Goal: Transaction & Acquisition: Purchase product/service

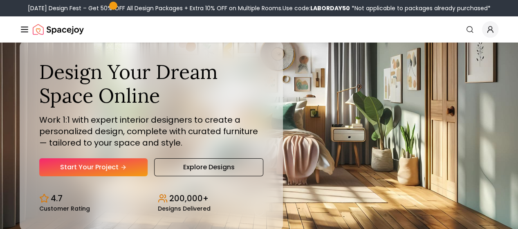
click at [362, 9] on span "*Not applicable to packages already purchased*" at bounding box center [420, 8] width 141 height 8
click at [320, 9] on b "LABORDAY50" at bounding box center [330, 8] width 40 height 8
click at [231, 7] on div "[DATE] Design Fest – Get 50% OFF All Design Packages + Extra 10% OFF on Multipl…" at bounding box center [259, 8] width 463 height 8
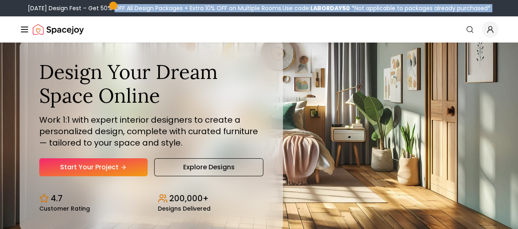
click at [231, 7] on div "[DATE] Design Fest – Get 50% OFF All Design Packages + Extra 10% OFF on Multipl…" at bounding box center [259, 8] width 463 height 8
click at [472, 12] on div "[DATE] Design Fest – Get 50% OFF All Design Packages + Extra 10% OFF on Multipl…" at bounding box center [259, 8] width 518 height 16
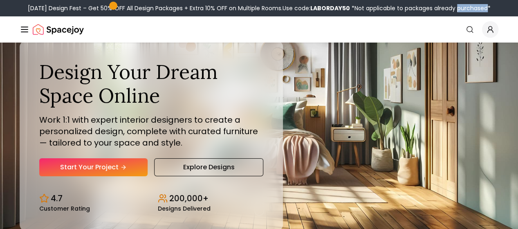
click at [472, 12] on div "[DATE] Design Fest – Get 50% OFF All Design Packages + Extra 10% OFF on Multipl…" at bounding box center [259, 8] width 518 height 16
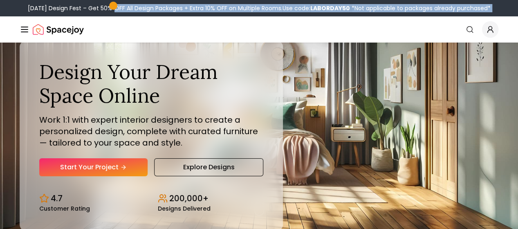
click at [472, 12] on div "[DATE] Design Fest – Get 50% OFF All Design Packages + Extra 10% OFF on Multipl…" at bounding box center [259, 8] width 518 height 16
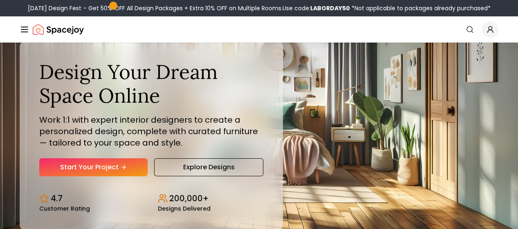
click at [62, 9] on div "[DATE] Design Fest – Get 50% OFF All Design Packages + Extra 10% OFF on Multipl…" at bounding box center [259, 8] width 463 height 8
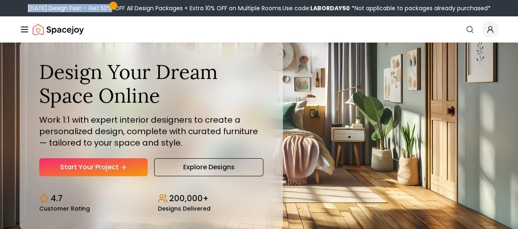
click at [62, 9] on div "[DATE] Design Fest – Get 50% OFF All Design Packages + Extra 10% OFF on Multipl…" at bounding box center [259, 8] width 463 height 8
click at [0, 0] on icon "Global" at bounding box center [0, 0] width 0 height 0
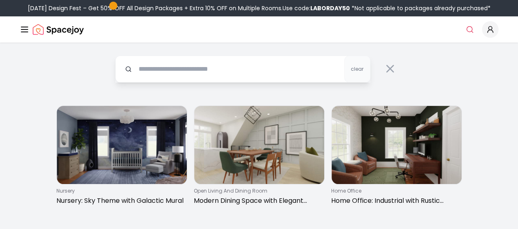
click at [58, 29] on img "Spacejoy" at bounding box center [58, 29] width 51 height 16
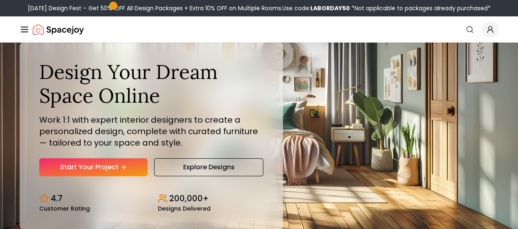
click at [58, 29] on img "Spacejoy" at bounding box center [58, 29] width 51 height 16
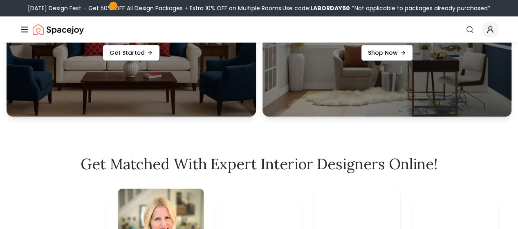
scroll to position [169, 0]
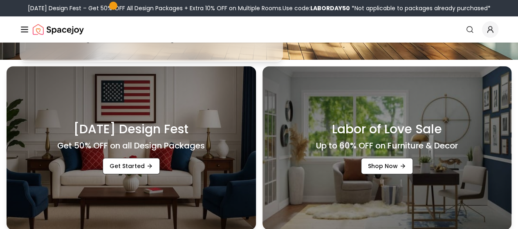
click at [210, 116] on div "[DATE] Design Fest Get 50% OFF on all Design Packages Get Started" at bounding box center [132, 148] width 250 height 164
click at [133, 140] on h4 "Get 50% OFF on all Design Packages" at bounding box center [131, 145] width 148 height 11
click at [133, 162] on link "Get Started" at bounding box center [131, 166] width 57 height 16
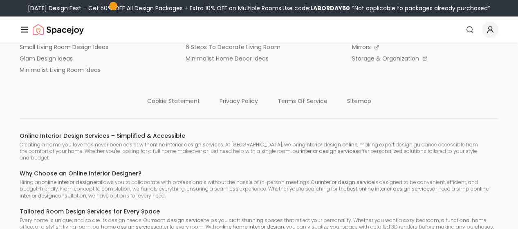
scroll to position [693, 0]
